Goal: Transaction & Acquisition: Purchase product/service

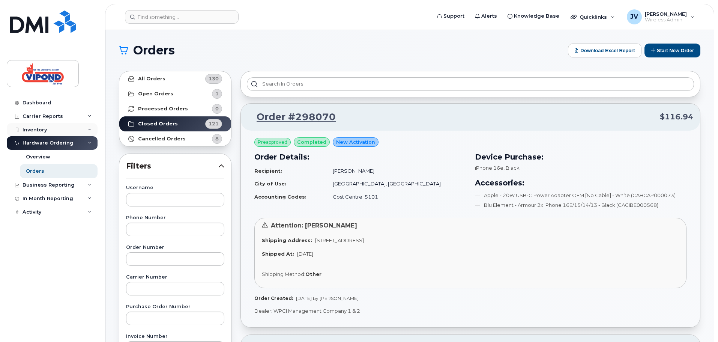
click at [39, 133] on div "Inventory" at bounding box center [52, 130] width 91 height 14
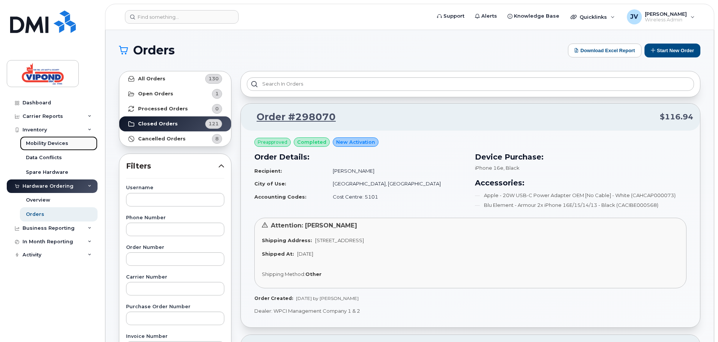
click at [48, 142] on div "Mobility Devices" at bounding box center [47, 143] width 42 height 7
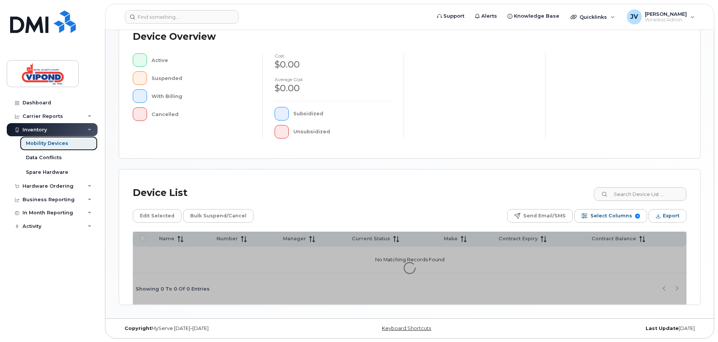
scroll to position [174, 0]
click at [633, 197] on input at bounding box center [639, 194] width 93 height 14
type input "ry"
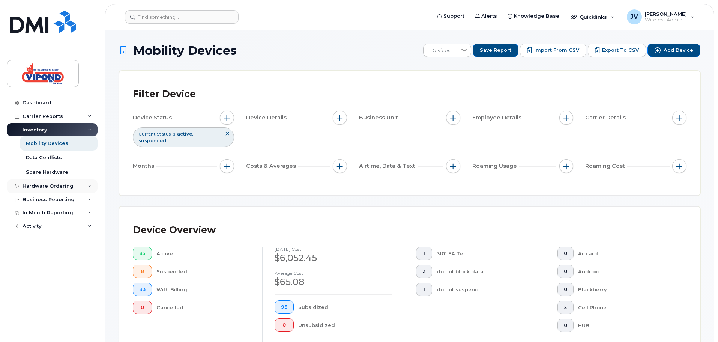
click at [55, 188] on div "Hardware Ordering" at bounding box center [48, 186] width 51 height 6
click at [62, 187] on div "Hardware Ordering" at bounding box center [48, 186] width 51 height 6
click at [63, 144] on div "Mobility Devices" at bounding box center [47, 143] width 42 height 7
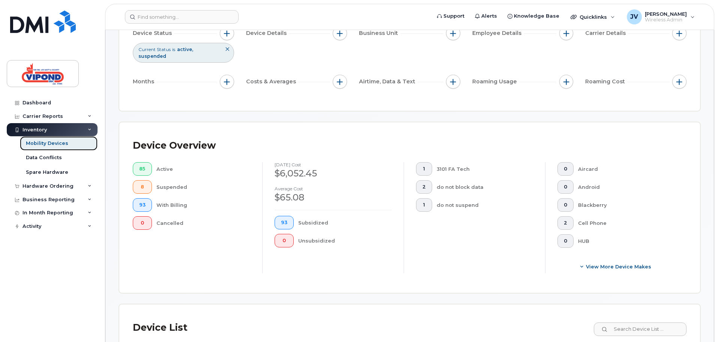
scroll to position [188, 0]
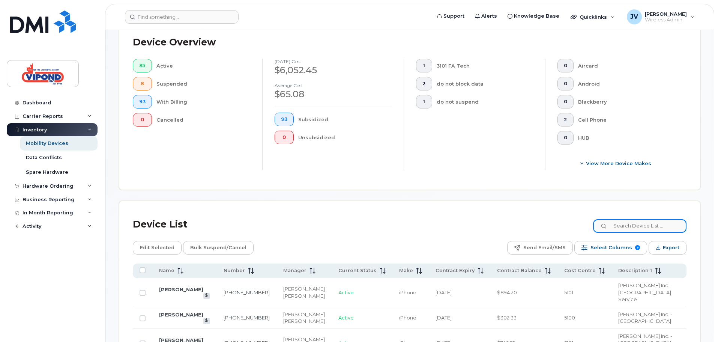
click at [636, 223] on input at bounding box center [639, 226] width 93 height 14
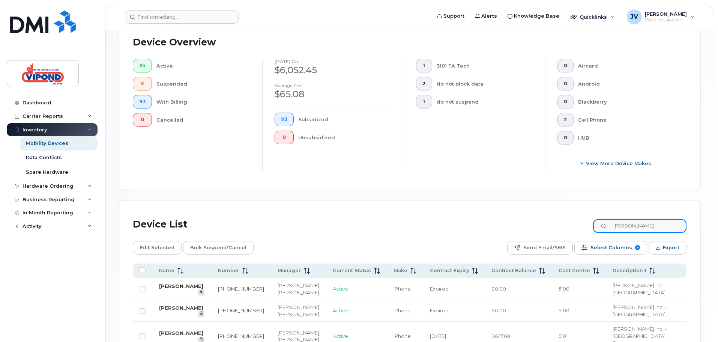
type input "ryAN"
click at [180, 283] on link "[PERSON_NAME]" at bounding box center [181, 286] width 44 height 6
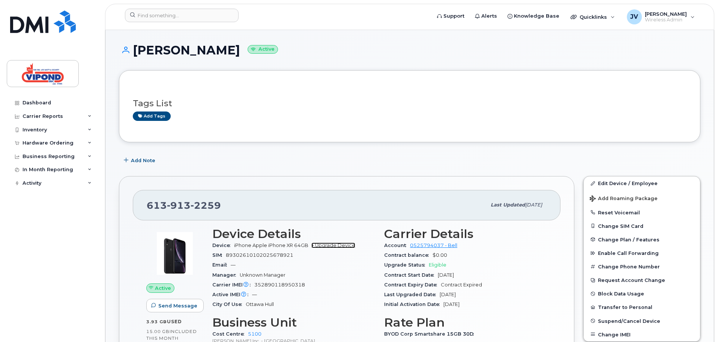
click at [338, 243] on link "+ Upgrade Device" at bounding box center [333, 245] width 44 height 6
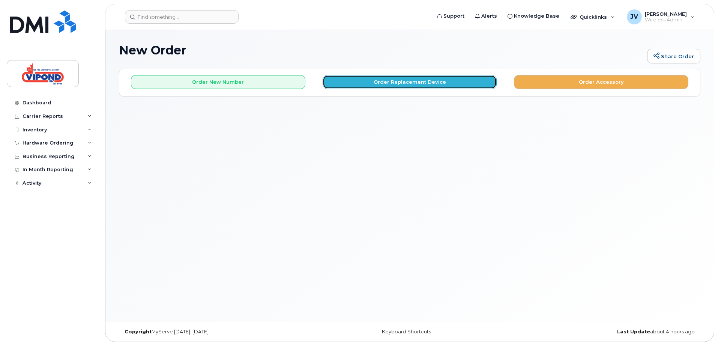
click at [423, 81] on button "Order Replacement Device" at bounding box center [410, 82] width 174 height 14
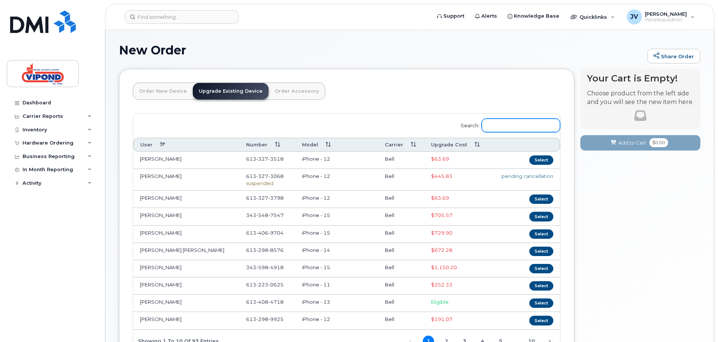
click at [527, 123] on input "Search:" at bounding box center [521, 126] width 78 height 14
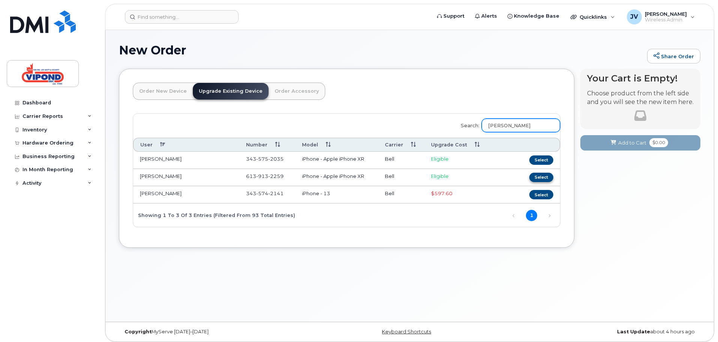
type input "ryan"
click at [545, 178] on button "Select" at bounding box center [541, 177] width 24 height 9
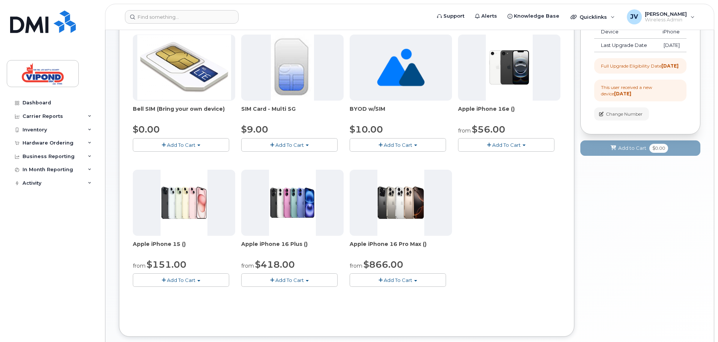
scroll to position [156, 0]
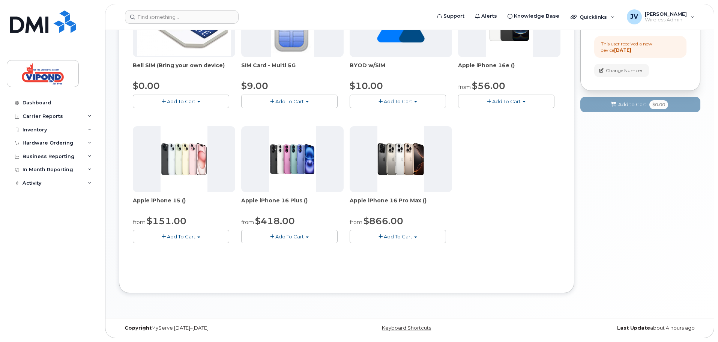
click at [189, 237] on span "Add To Cart" at bounding box center [181, 236] width 29 height 6
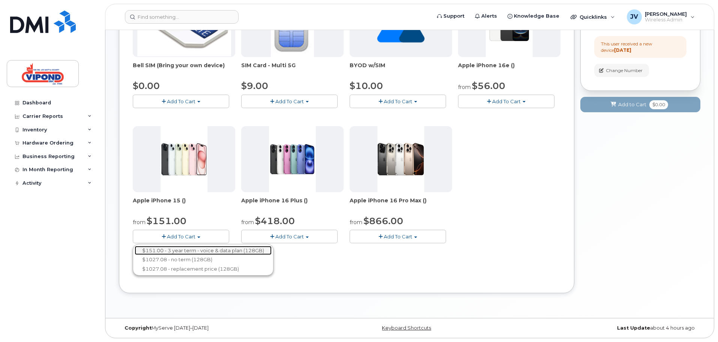
click at [185, 250] on link "$151.00 - 3 year term - voice & data plan (128GB)" at bounding box center [203, 250] width 137 height 9
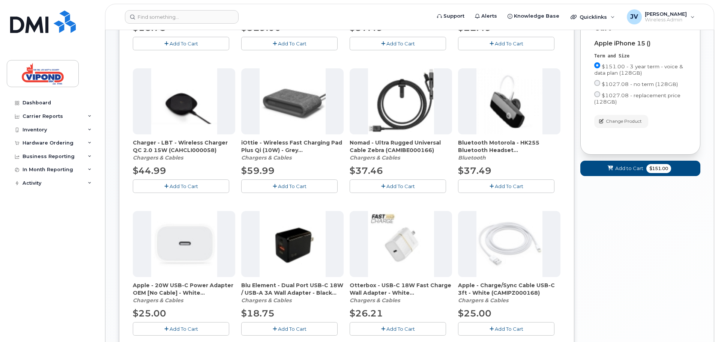
scroll to position [269, 0]
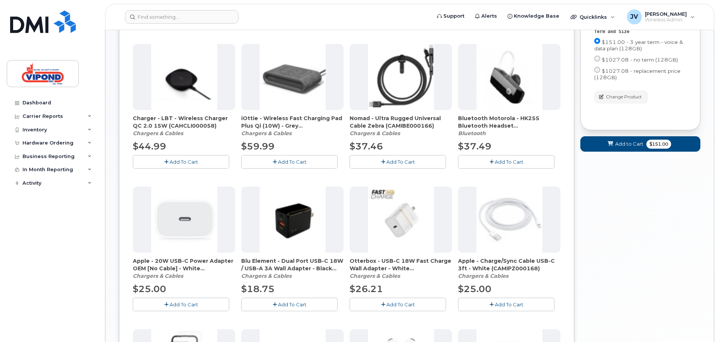
click at [182, 305] on span "Add To Cart" at bounding box center [184, 304] width 29 height 6
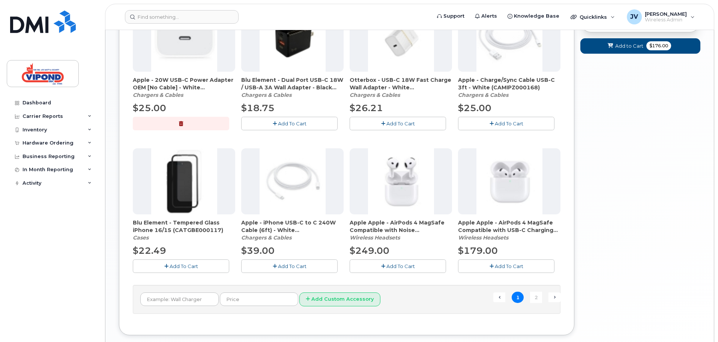
scroll to position [456, 0]
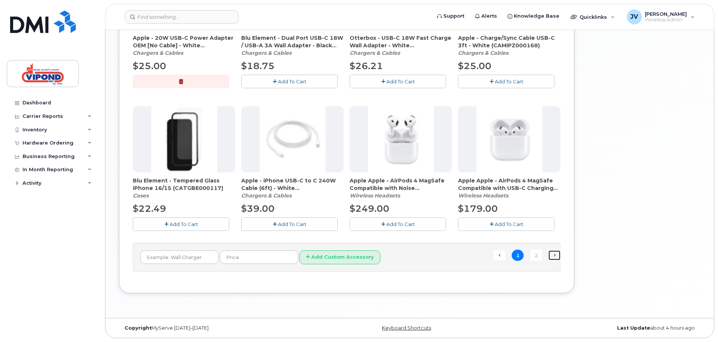
click at [553, 256] on link "Next →" at bounding box center [555, 255] width 12 height 10
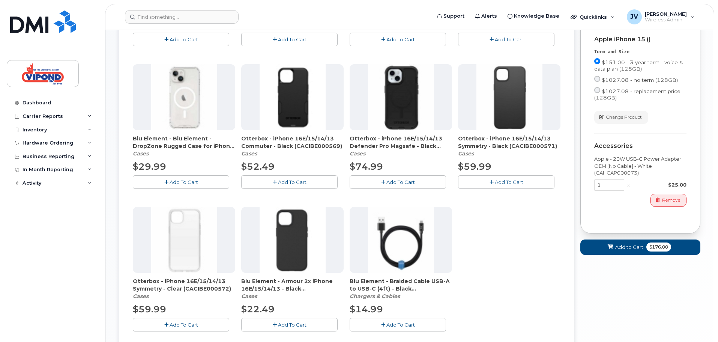
scroll to position [225, 0]
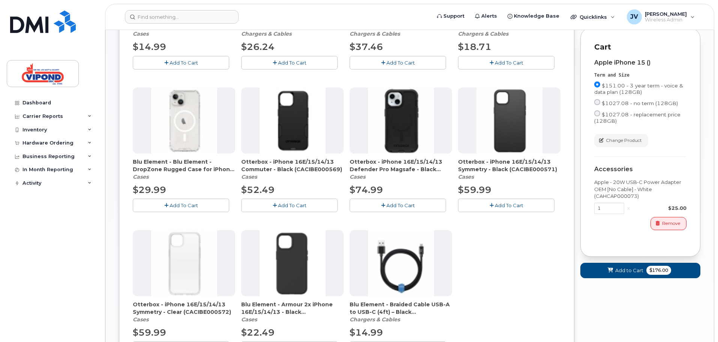
click at [401, 205] on span "Add To Cart" at bounding box center [400, 205] width 29 height 6
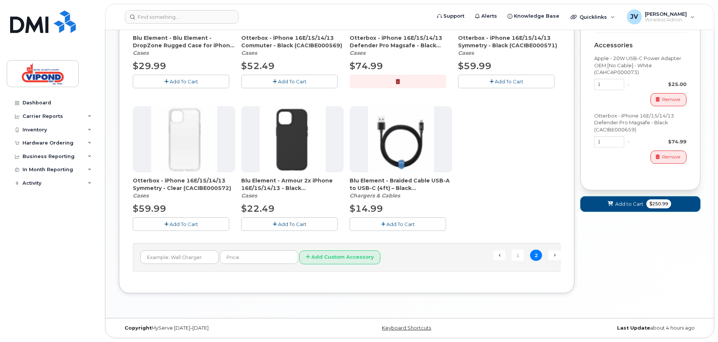
click at [630, 207] on span "Add to Cart" at bounding box center [629, 203] width 28 height 7
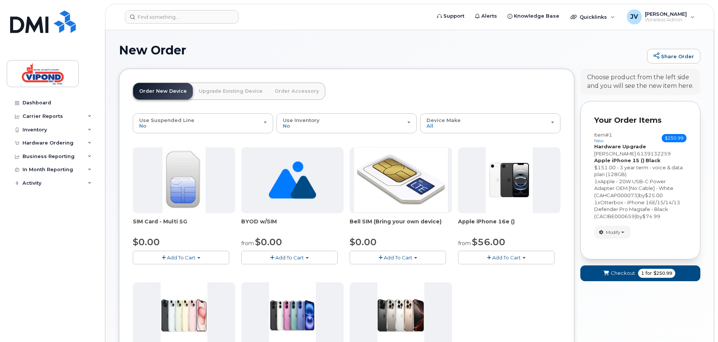
scroll to position [75, 0]
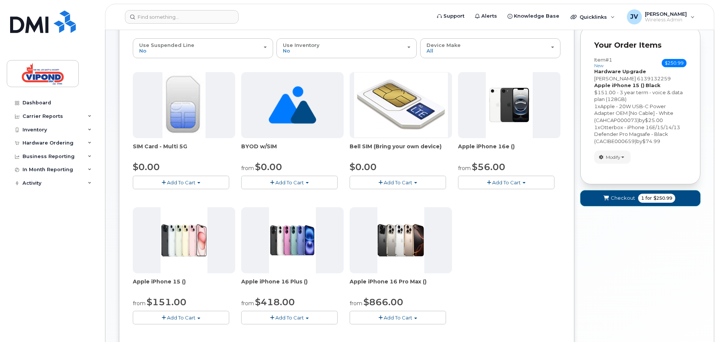
click at [628, 198] on span "Checkout" at bounding box center [623, 197] width 24 height 7
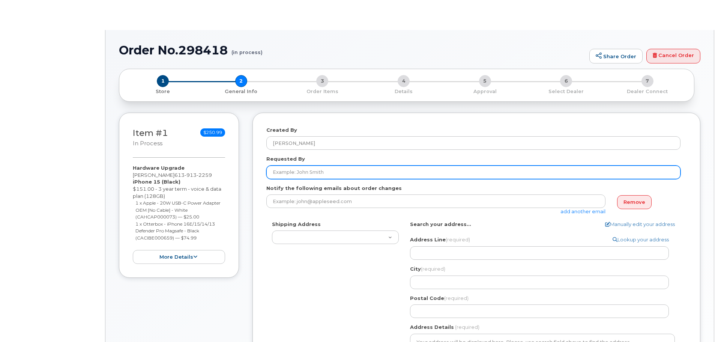
type textarea "[STREET_ADDRESS]"
select select
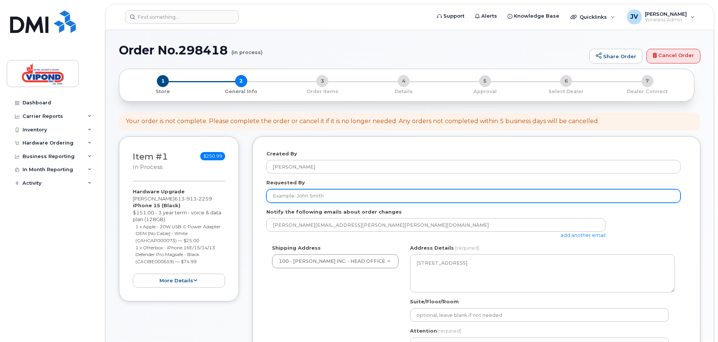
click at [336, 202] on input "Requested By" at bounding box center [473, 196] width 414 height 14
type input "[PERSON_NAME]"
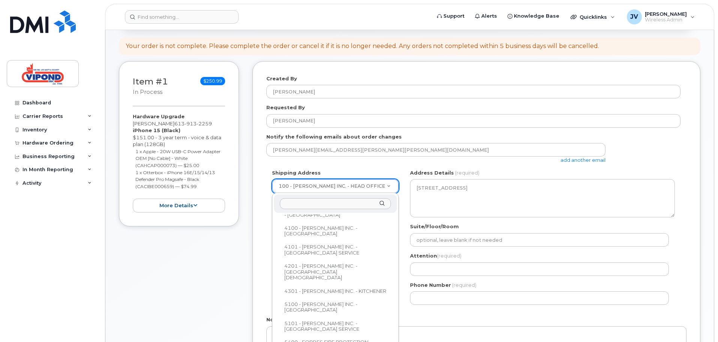
scroll to position [352, 0]
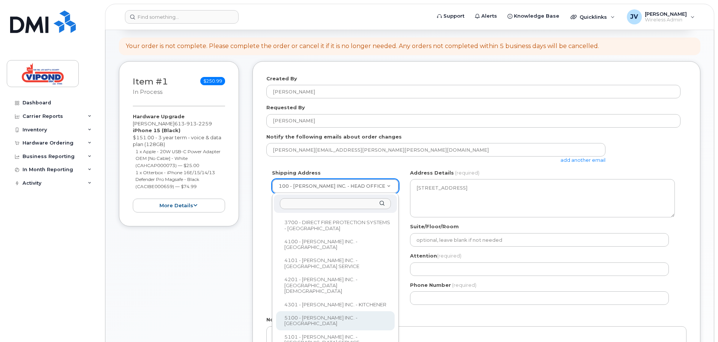
select select
type textarea "34 Bentley Avenue Ottawa Ontario K2E 6T8"
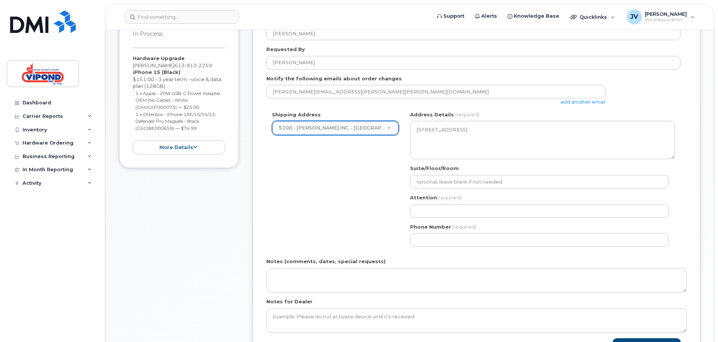
scroll to position [150, 0]
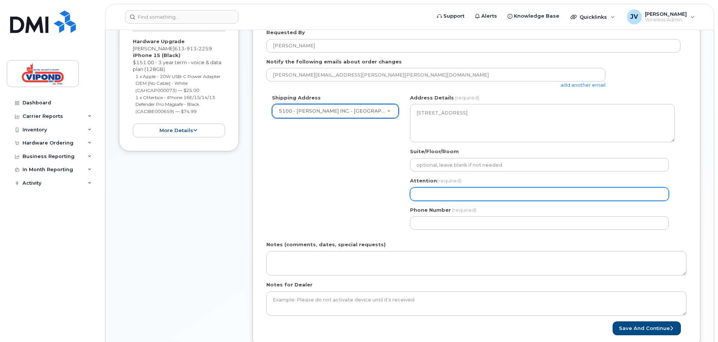
click at [455, 198] on input "Attention (required)" at bounding box center [539, 194] width 259 height 14
type input "[PERSON_NAME]"
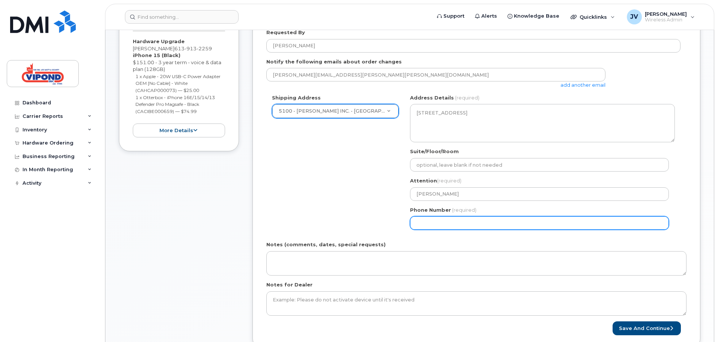
click at [458, 224] on input "Phone Number" at bounding box center [539, 223] width 259 height 14
select select
type input "613225053"
select select
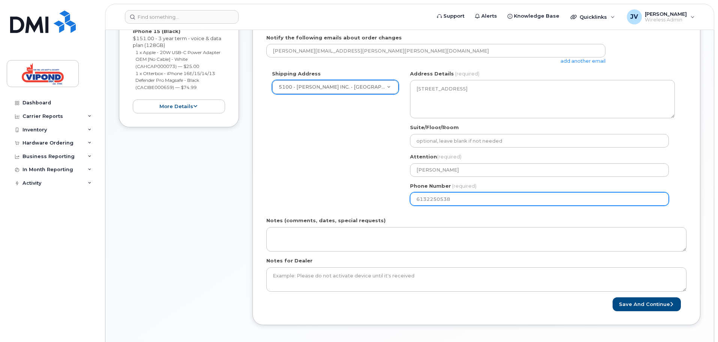
scroll to position [188, 0]
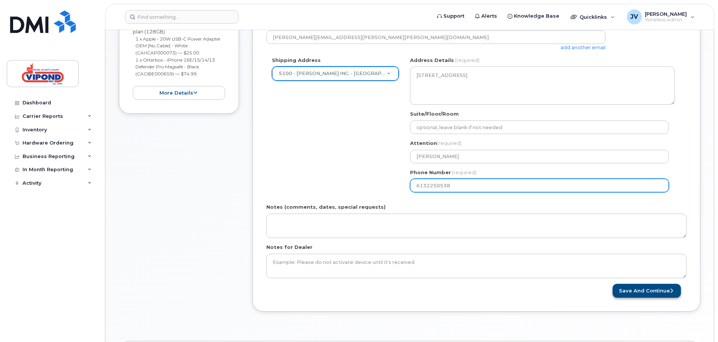
type input "6132250538"
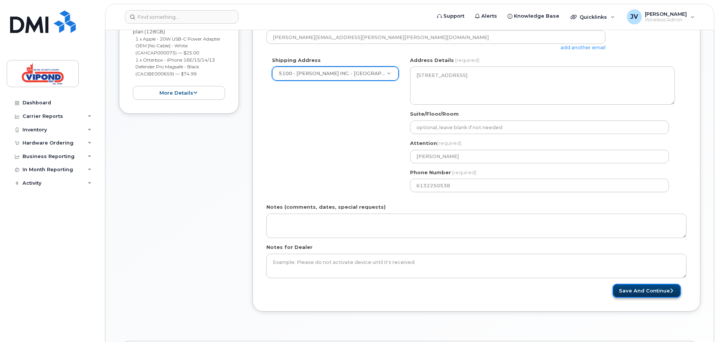
click at [644, 290] on button "Save and Continue" at bounding box center [647, 291] width 68 height 14
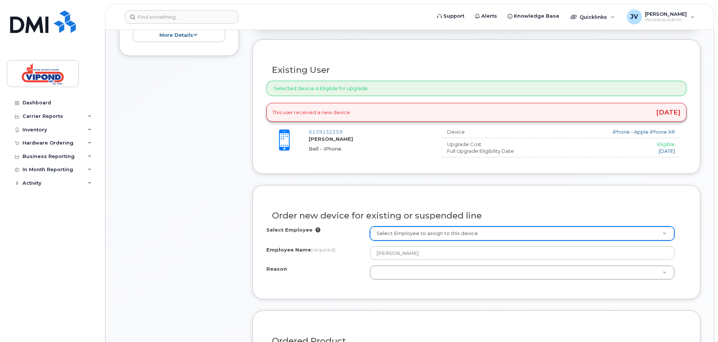
scroll to position [263, 0]
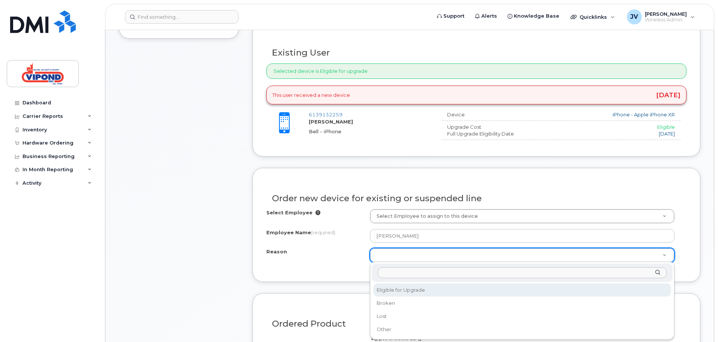
select select "eligible_for_upgrade"
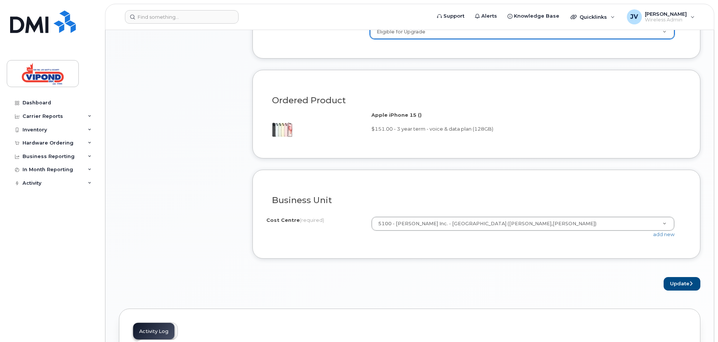
scroll to position [488, 0]
click at [685, 281] on button "Update" at bounding box center [682, 282] width 37 height 14
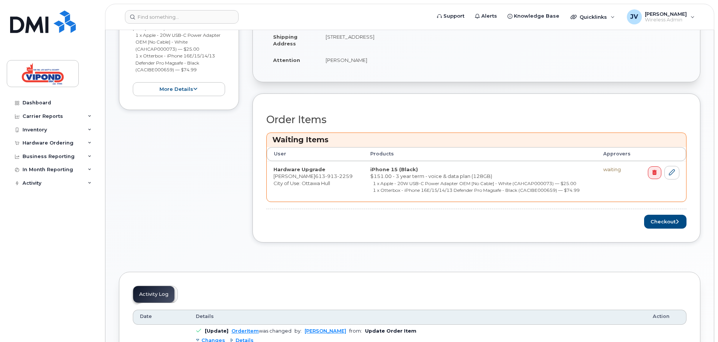
scroll to position [225, 0]
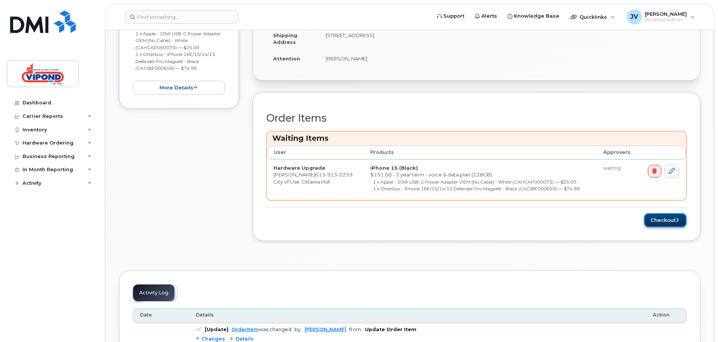
click at [671, 218] on button "Checkout" at bounding box center [665, 220] width 42 height 14
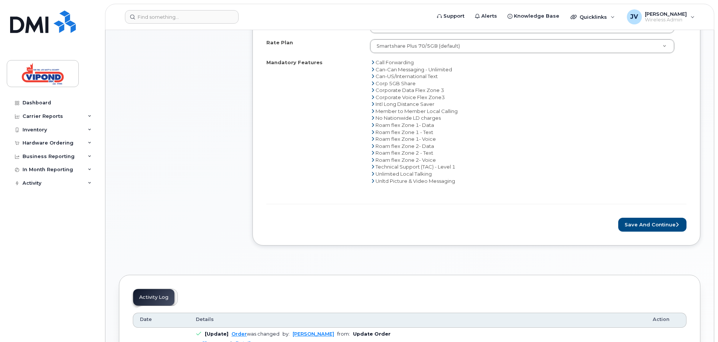
scroll to position [338, 0]
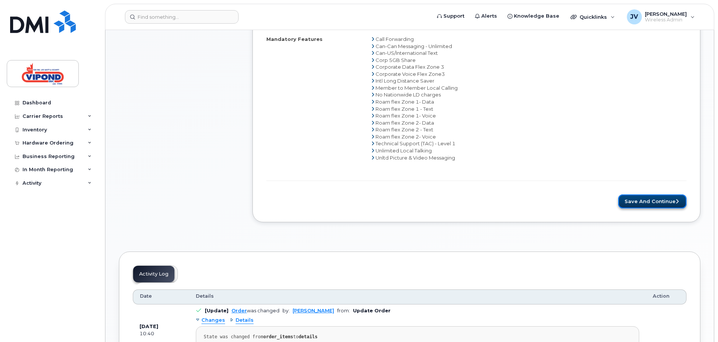
click at [658, 200] on button "Save and Continue" at bounding box center [652, 201] width 68 height 14
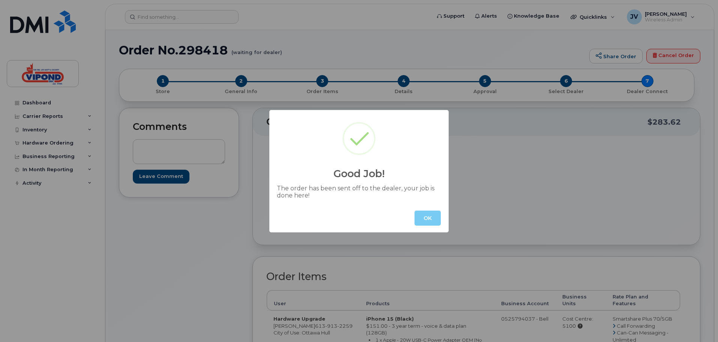
click at [433, 218] on button "OK" at bounding box center [428, 217] width 26 height 15
